Goal: Browse casually: Explore the website without a specific task or goal

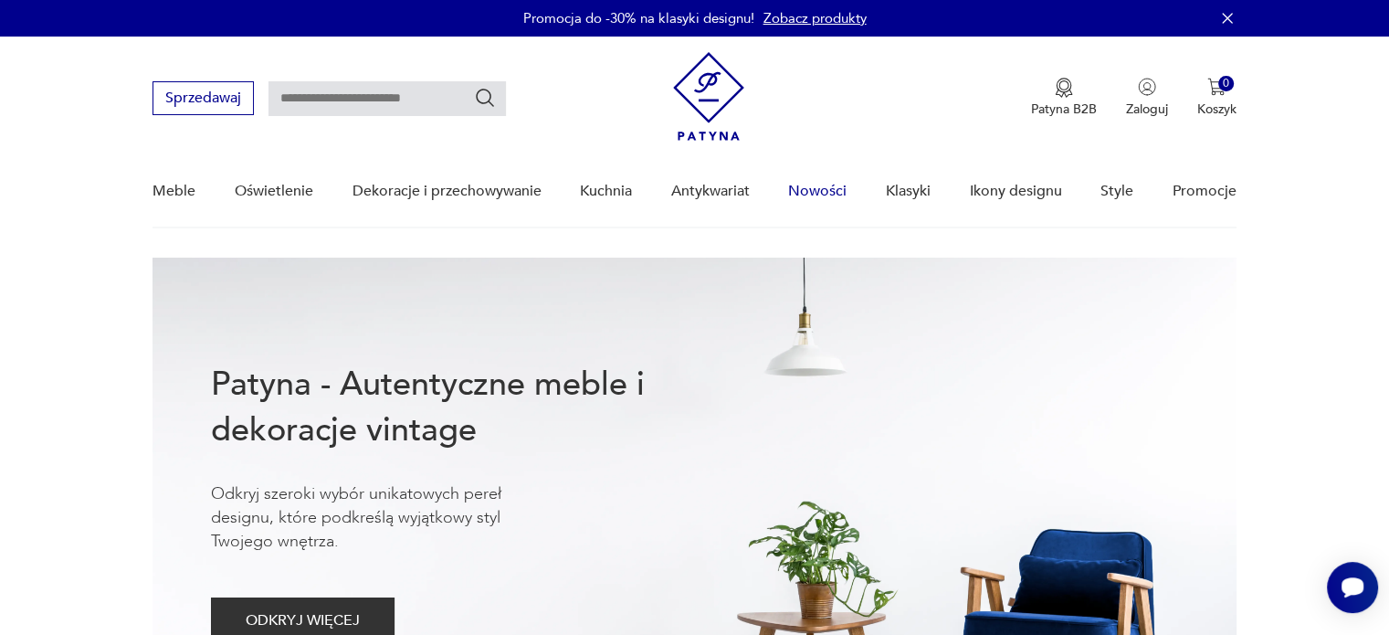
click at [809, 193] on link "Nowości" at bounding box center [817, 191] width 58 height 70
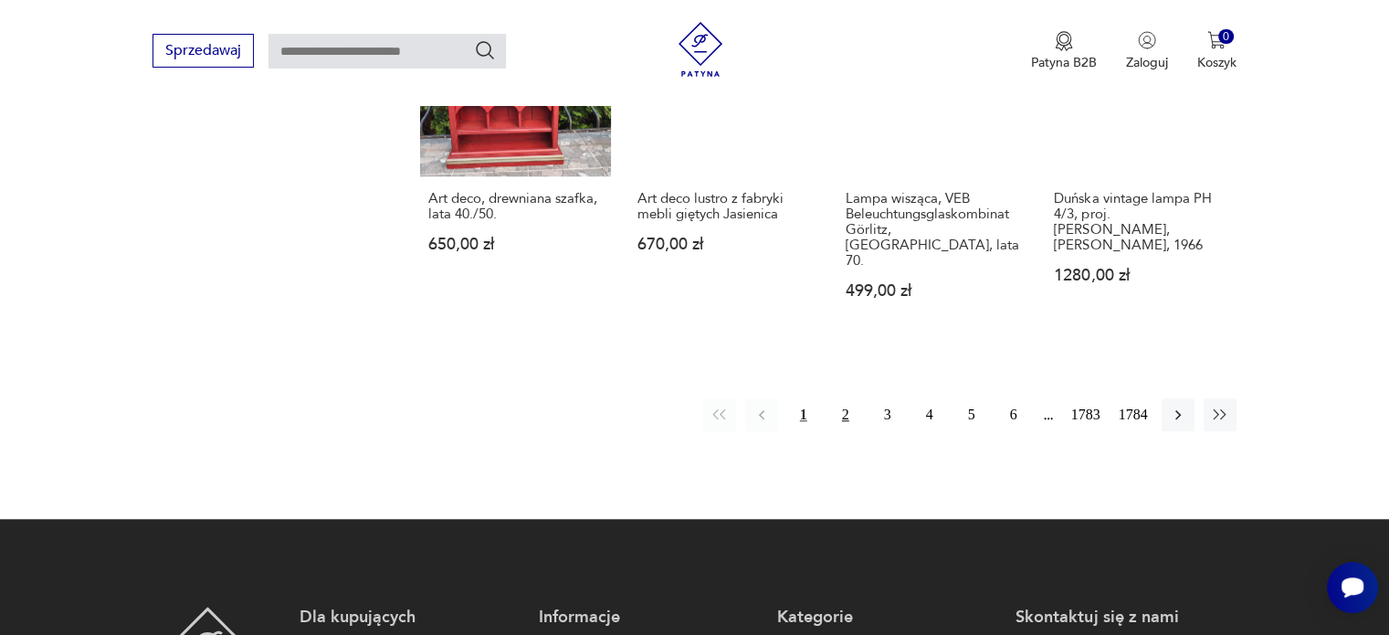
scroll to position [1687, 0]
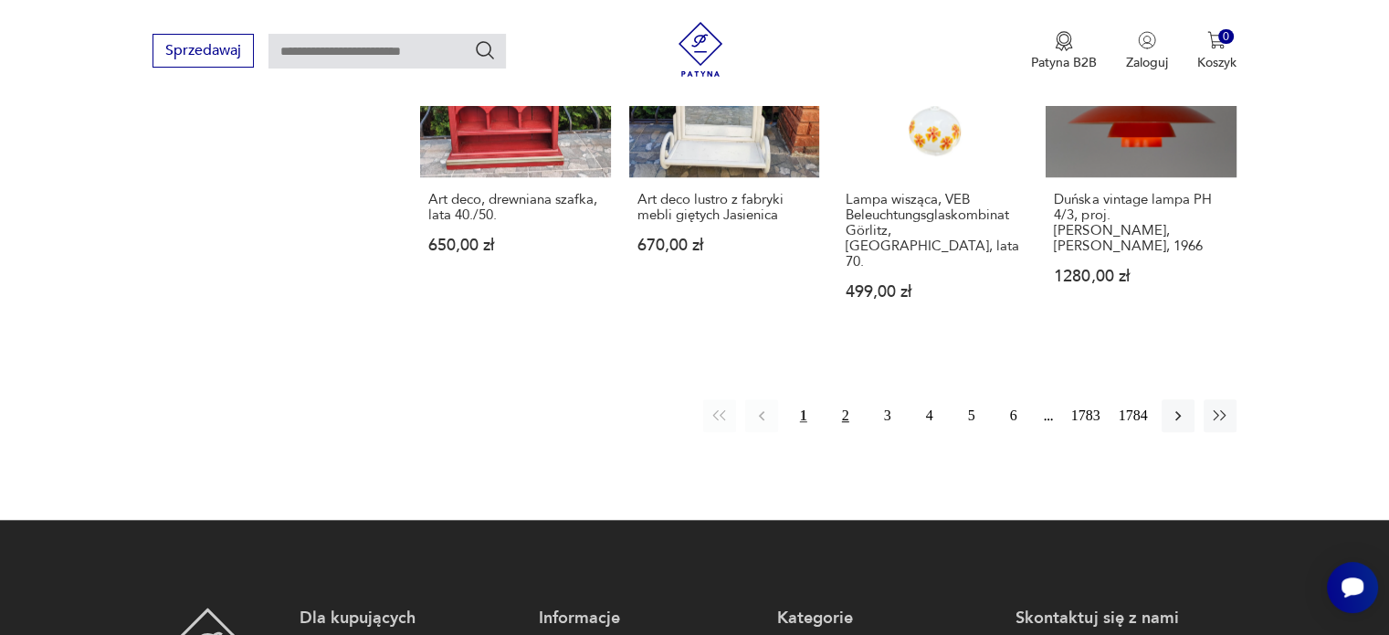
click at [844, 399] on button "2" at bounding box center [845, 415] width 33 height 33
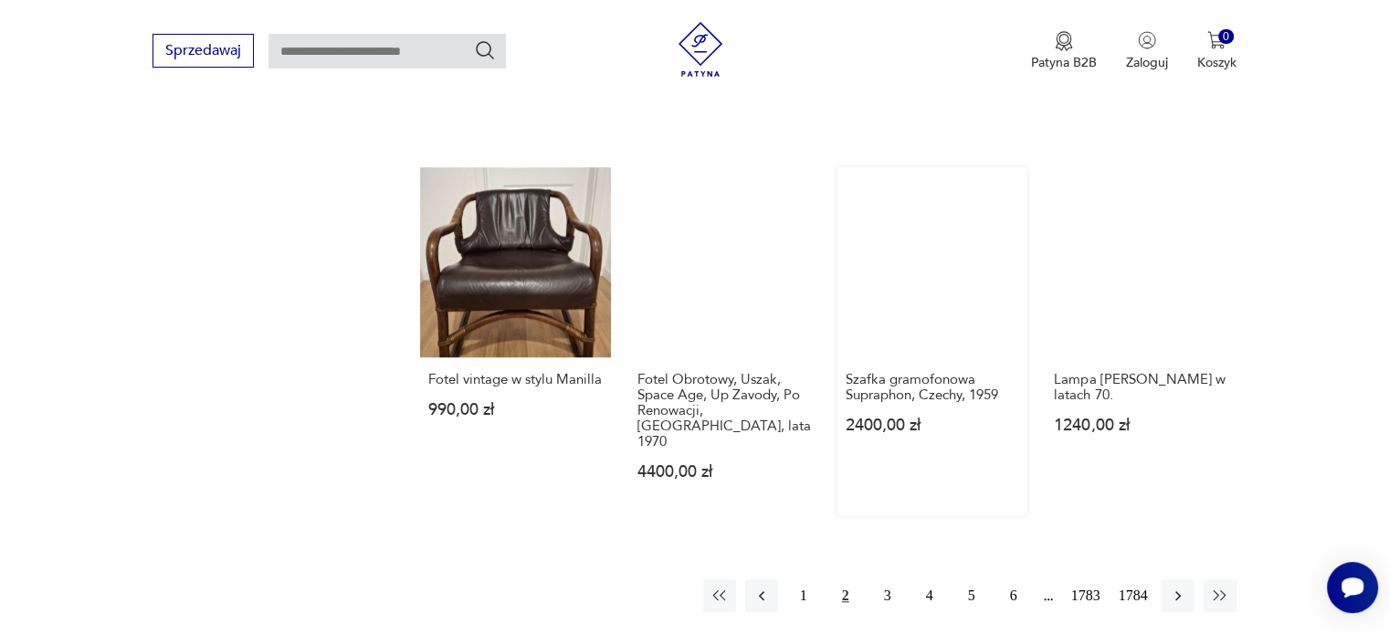
scroll to position [1524, 0]
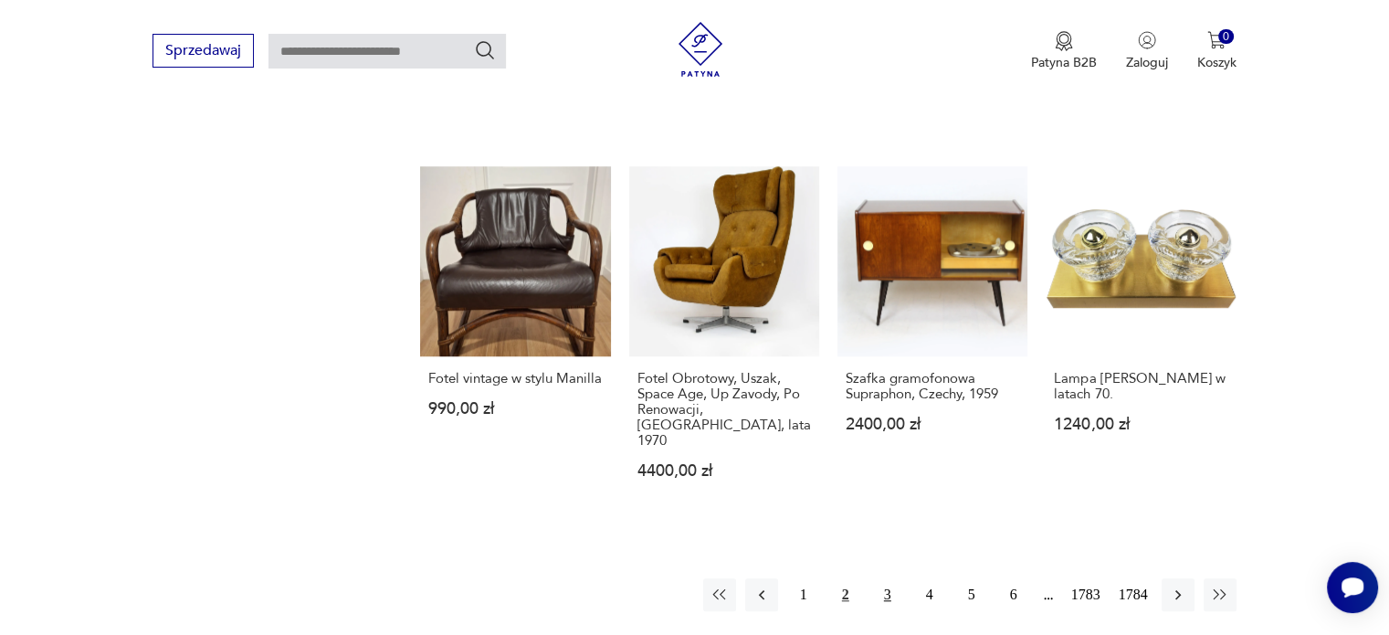
click at [879, 578] on button "3" at bounding box center [887, 594] width 33 height 33
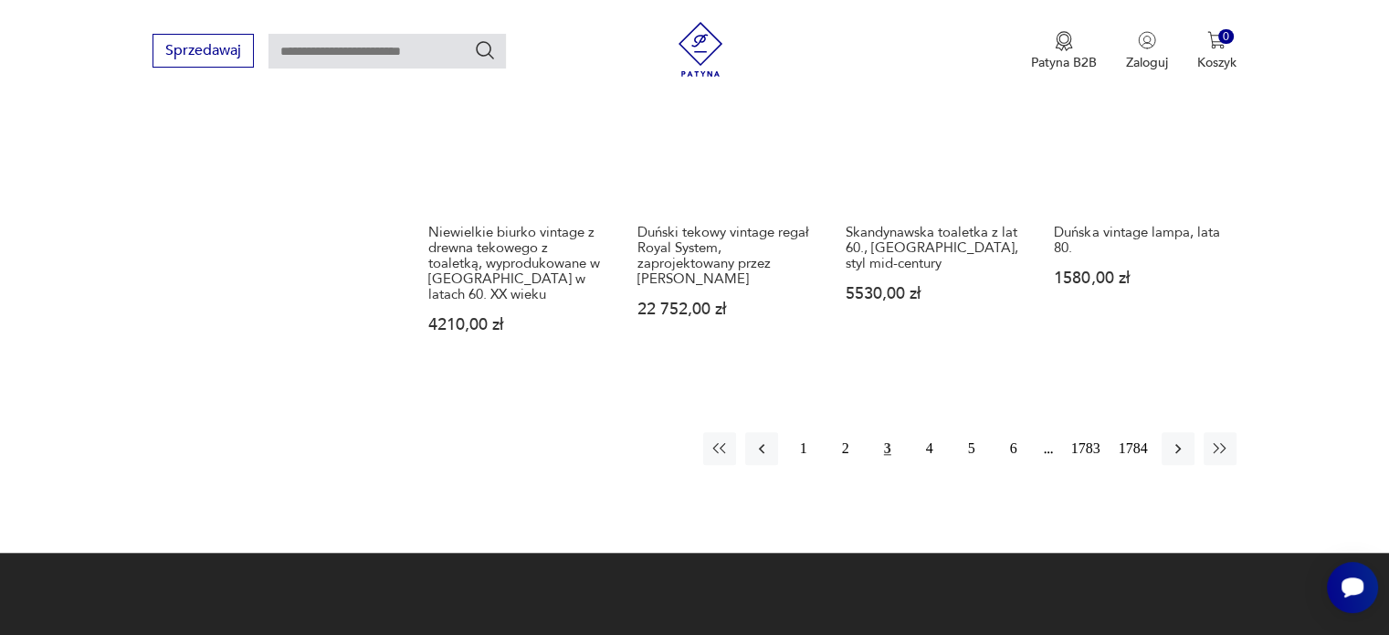
scroll to position [1613, 0]
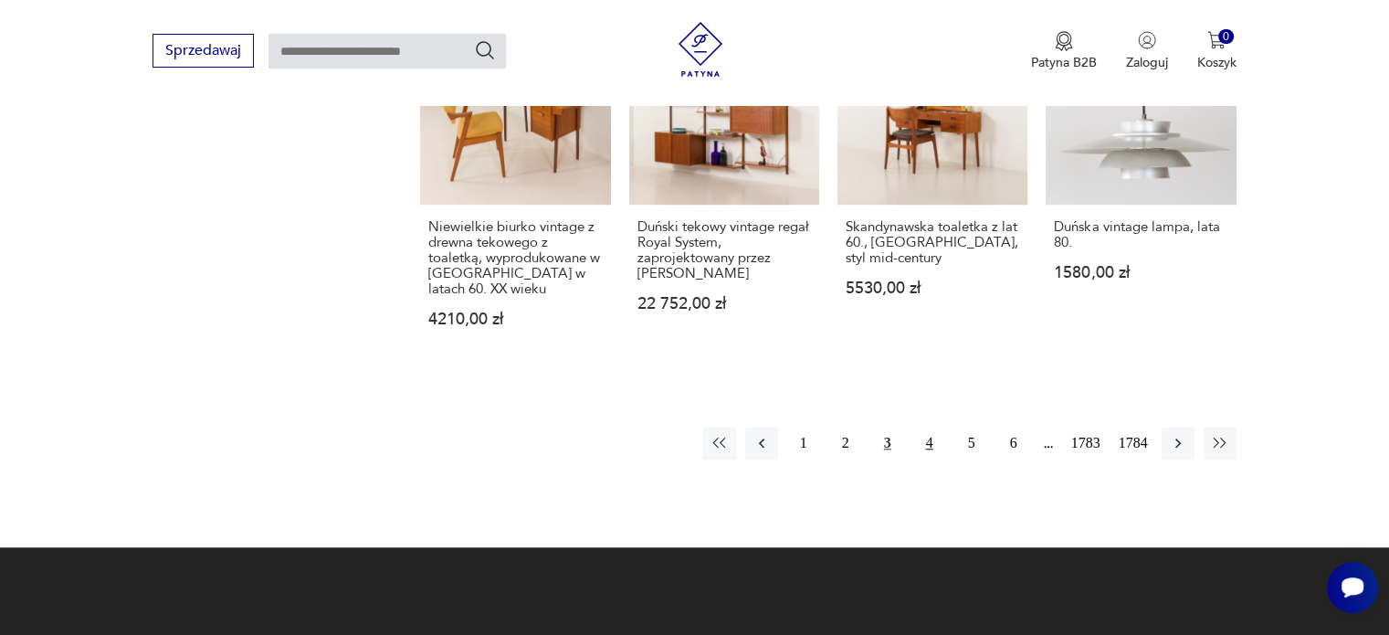
click at [934, 426] on button "4" at bounding box center [929, 442] width 33 height 33
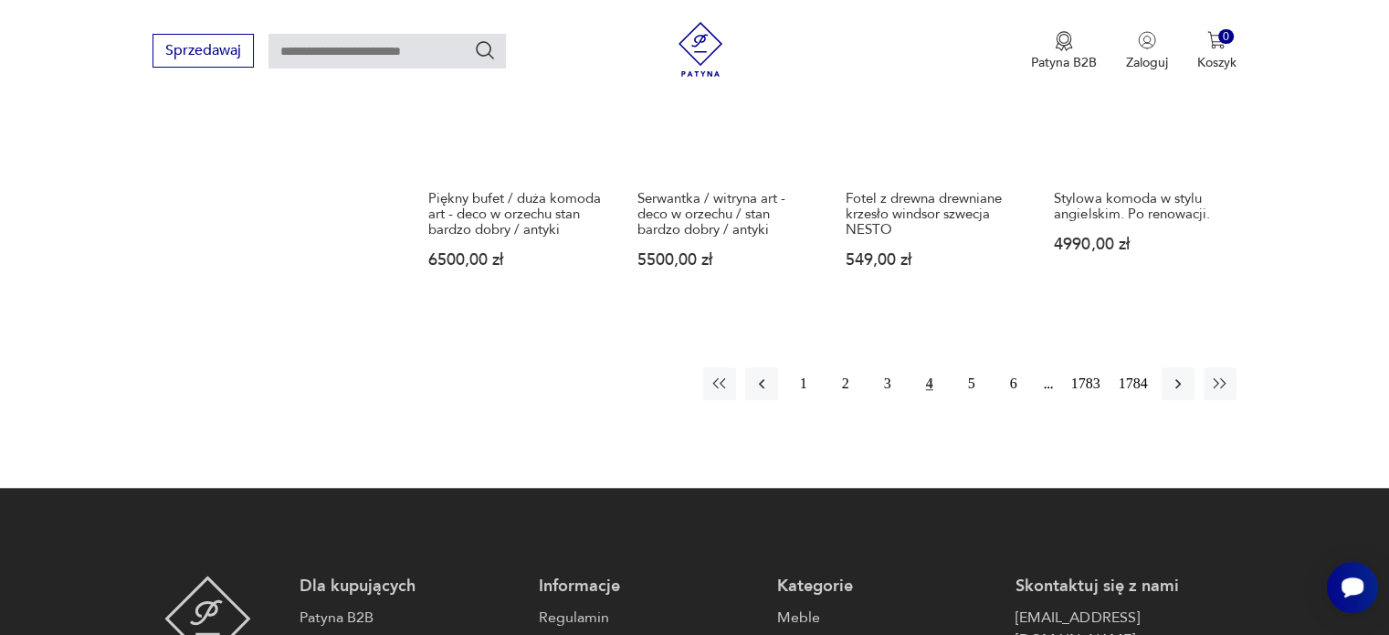
scroll to position [1689, 0]
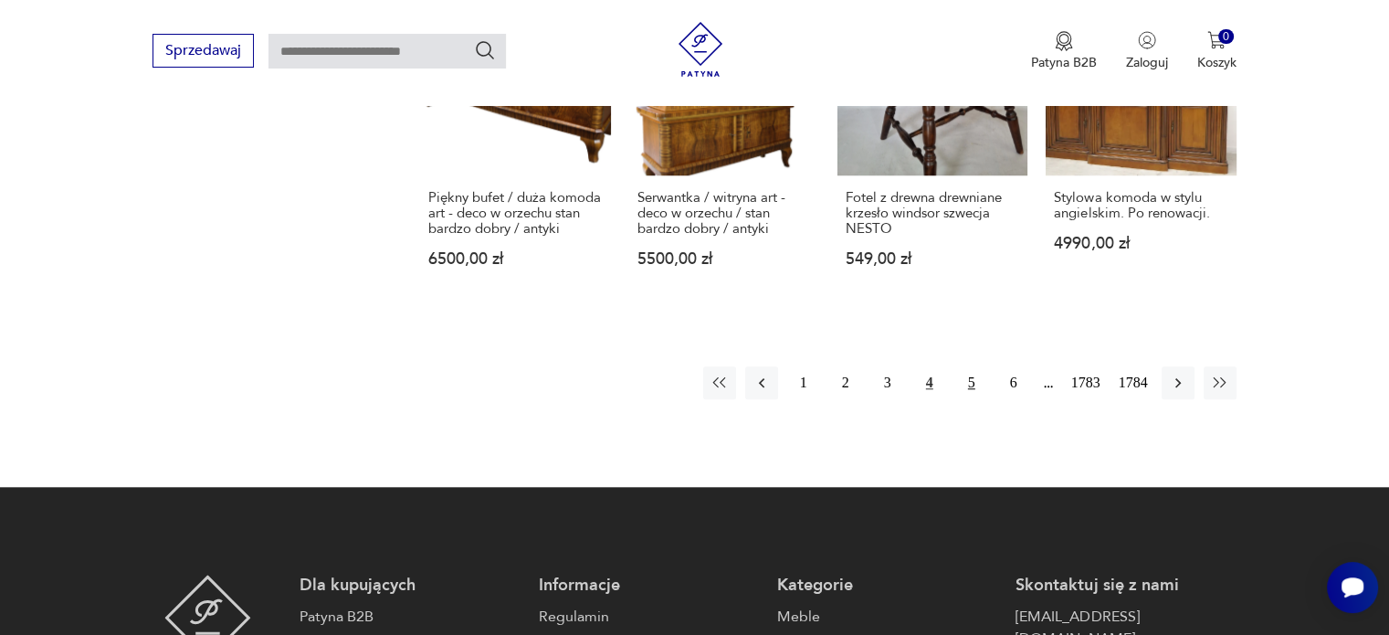
click at [976, 366] on button "5" at bounding box center [971, 382] width 33 height 33
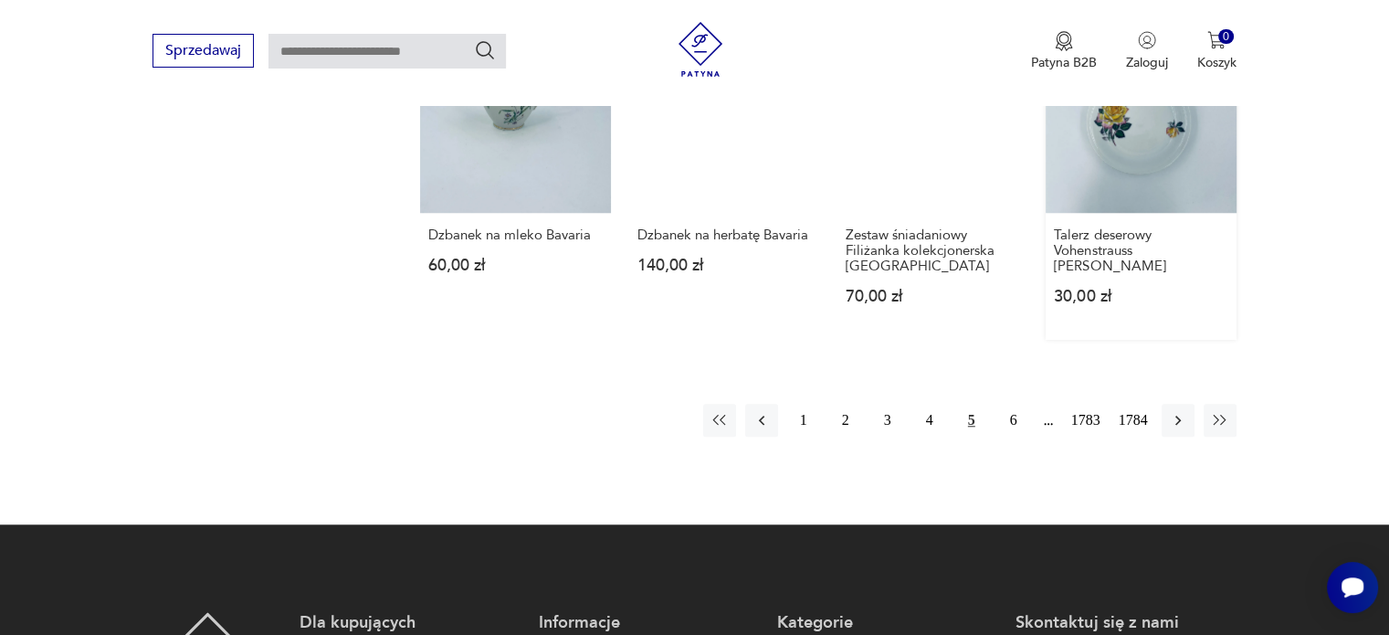
scroll to position [1567, 0]
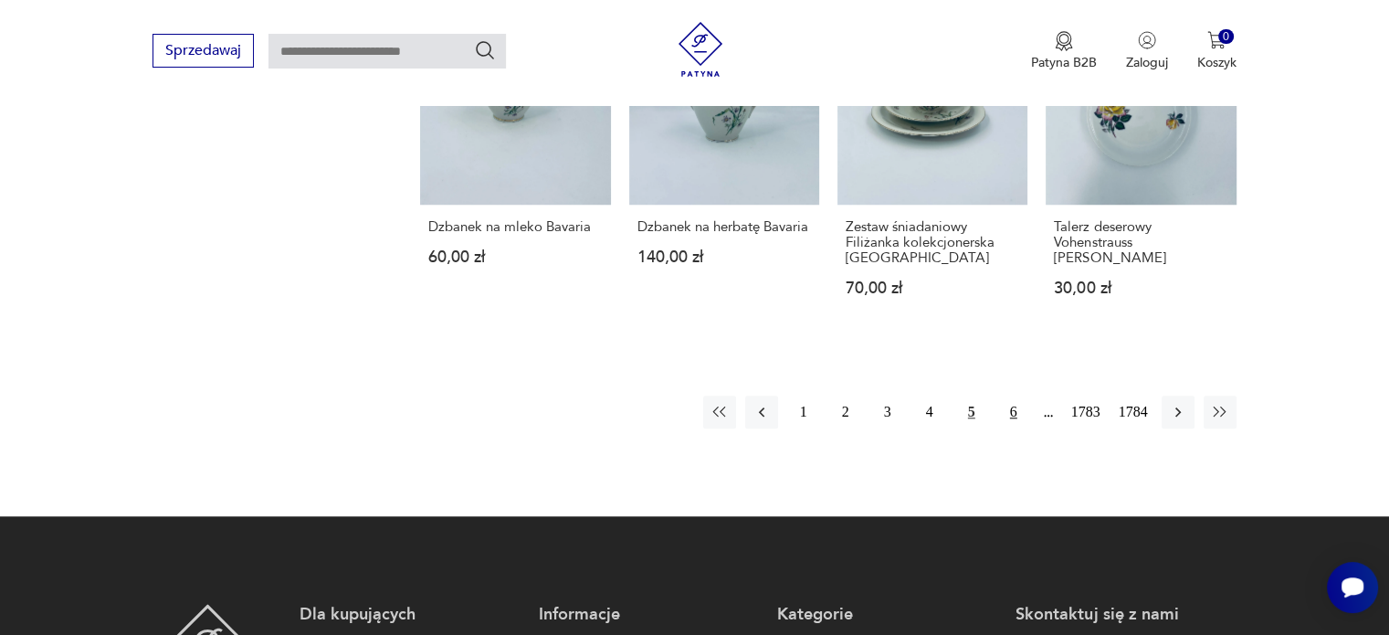
click at [1012, 415] on button "6" at bounding box center [1013, 411] width 33 height 33
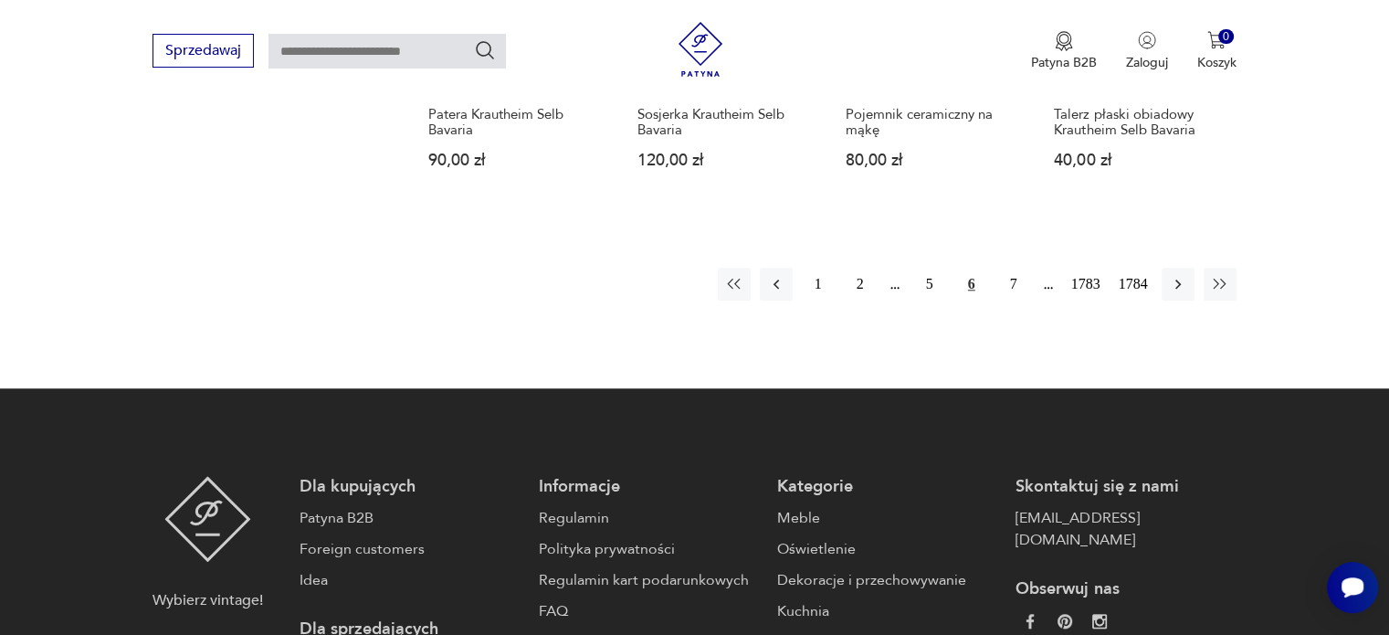
scroll to position [1680, 0]
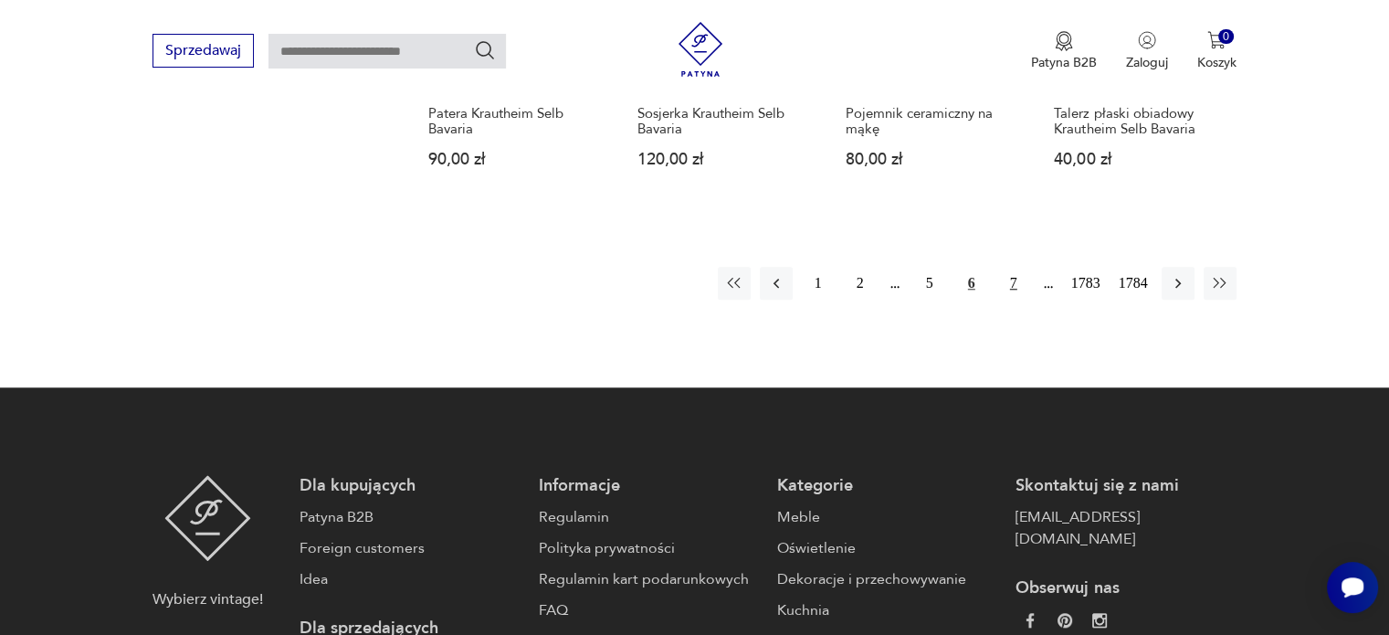
click at [1005, 291] on button "7" at bounding box center [1013, 283] width 33 height 33
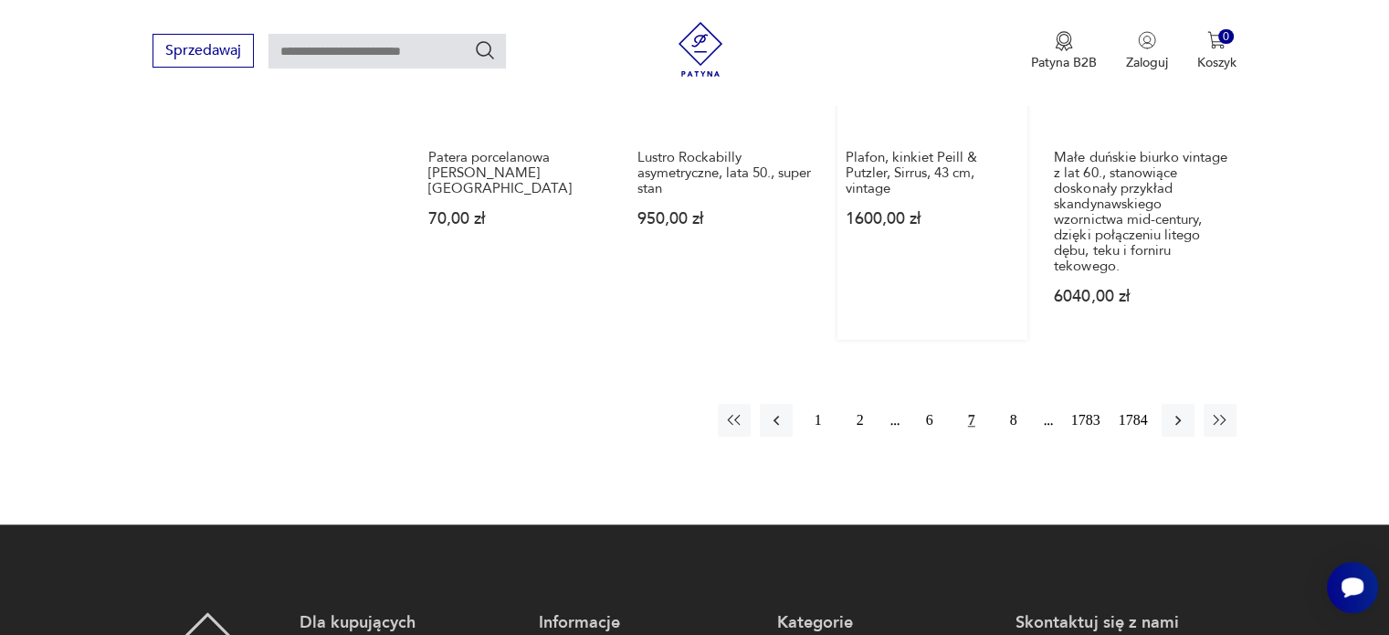
scroll to position [1641, 0]
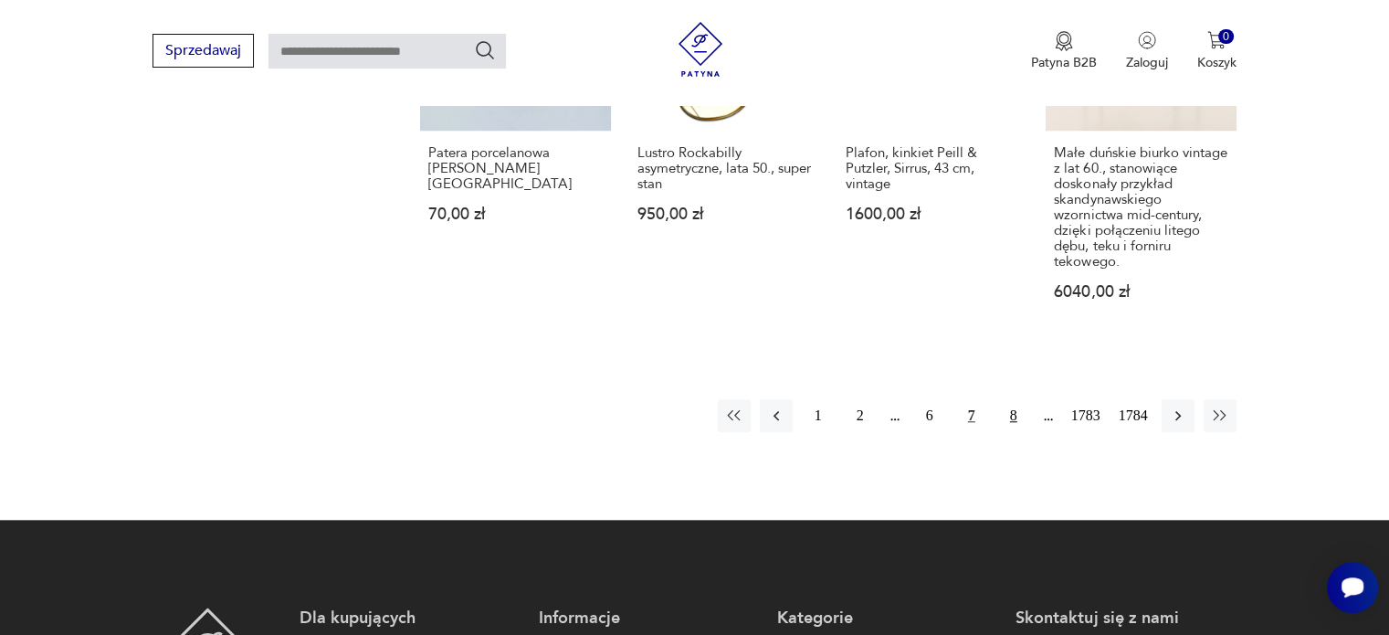
click at [1011, 399] on button "8" at bounding box center [1013, 415] width 33 height 33
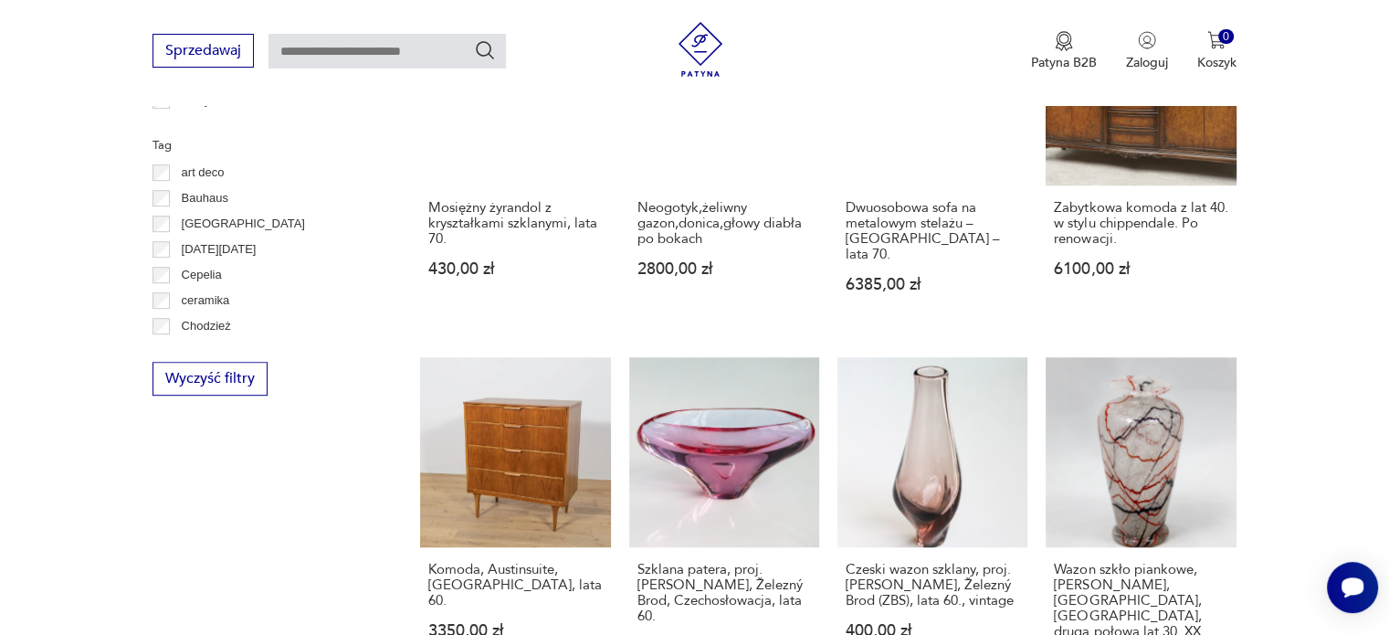
scroll to position [1156, 0]
